Goal: Check status: Check status

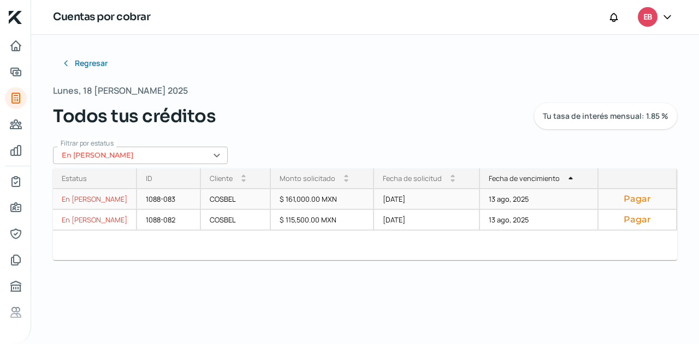
click at [467, 205] on div "[DATE]" at bounding box center [427, 199] width 106 height 21
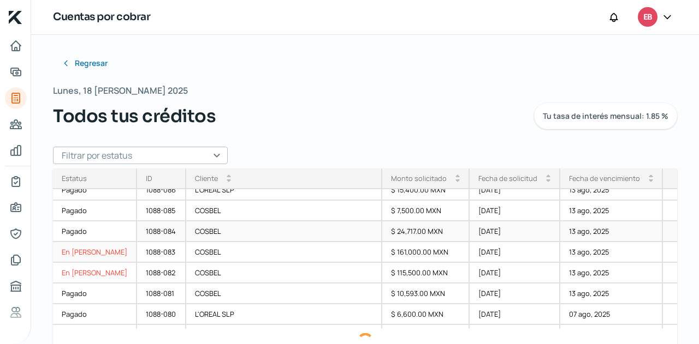
scroll to position [353, 0]
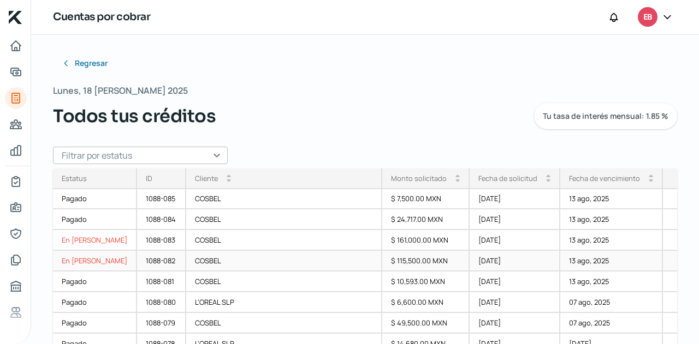
click at [382, 264] on div "$ 115,500.00 MXN" at bounding box center [425, 261] width 87 height 21
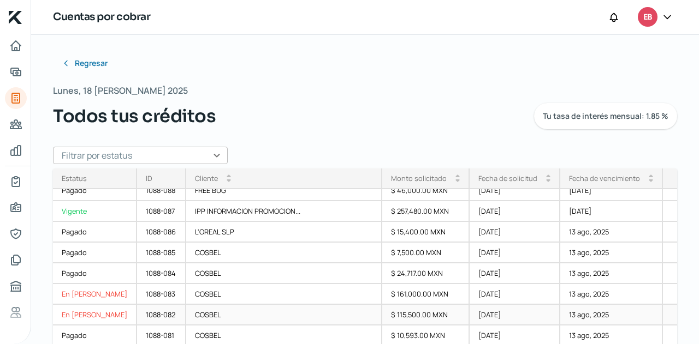
scroll to position [353, 0]
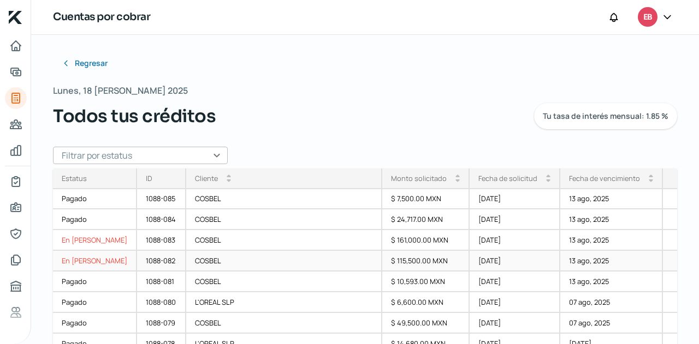
click at [382, 254] on div "$ 115,500.00 MXN" at bounding box center [425, 261] width 87 height 21
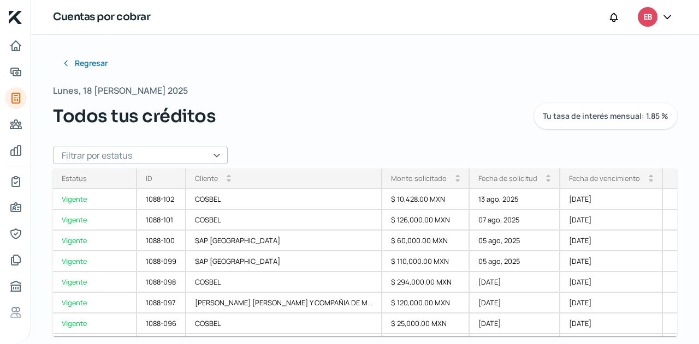
click at [215, 156] on input "text" at bounding box center [140, 155] width 175 height 17
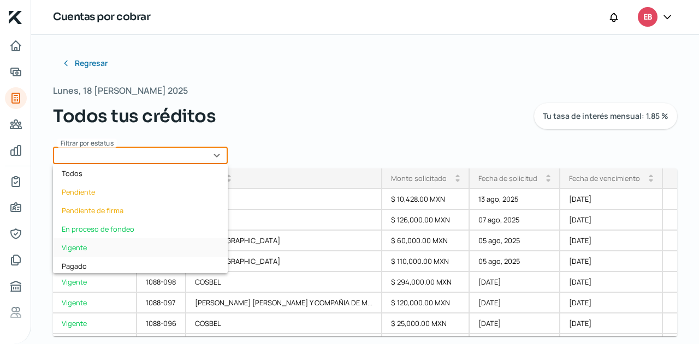
scroll to position [55, 0]
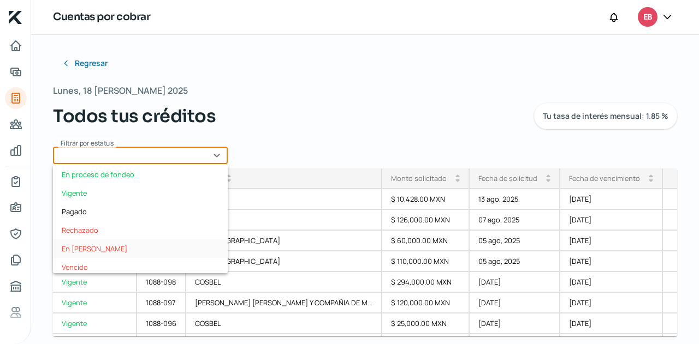
click at [93, 245] on div "En mora" at bounding box center [140, 249] width 175 height 19
type input "En mora"
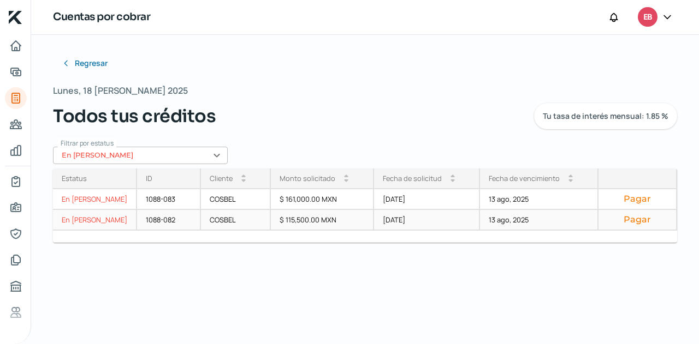
click at [293, 223] on div "$ 115,500.00 MXN" at bounding box center [322, 220] width 103 height 21
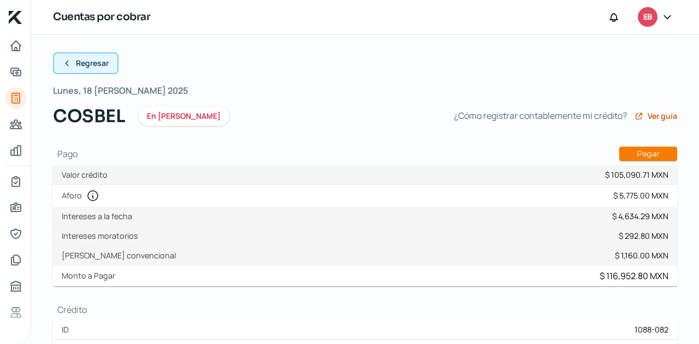
click at [86, 72] on button "Regresar" at bounding box center [86, 63] width 66 height 22
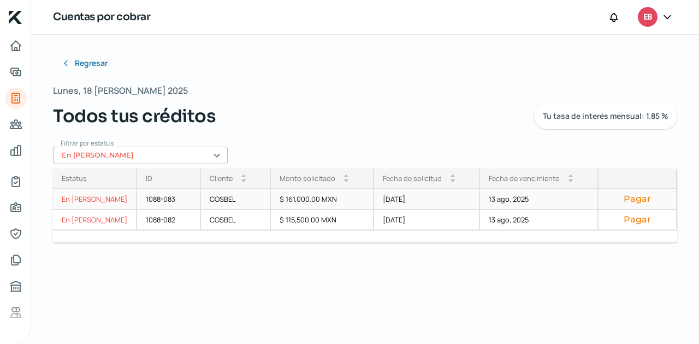
click at [315, 203] on div "$ 161,000.00 MXN" at bounding box center [322, 199] width 103 height 21
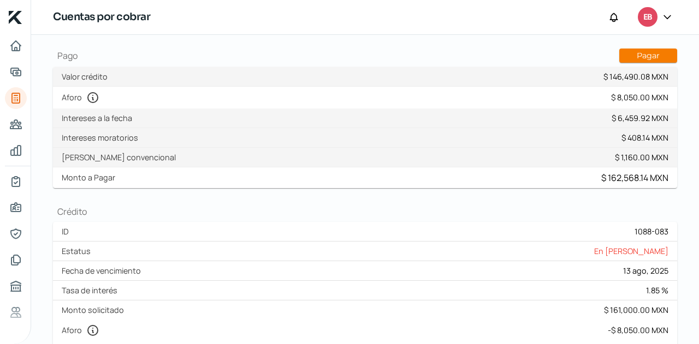
scroll to position [109, 0]
